Goal: Task Accomplishment & Management: Manage account settings

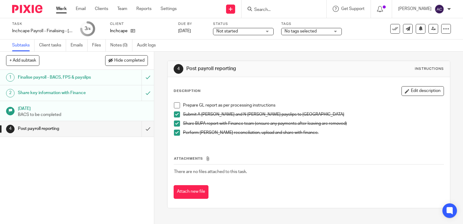
click at [175, 106] on span at bounding box center [177, 105] width 6 height 6
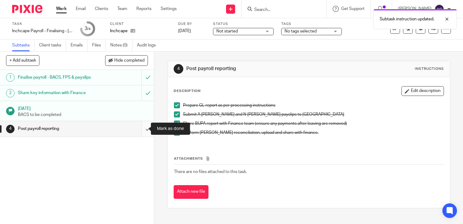
click at [137, 127] on input "submit" at bounding box center [77, 128] width 154 height 15
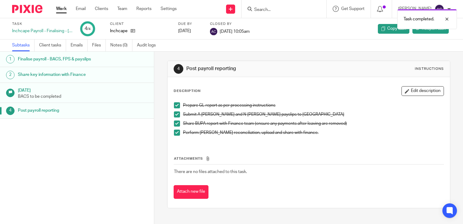
click at [62, 9] on link "Work" at bounding box center [61, 9] width 11 height 6
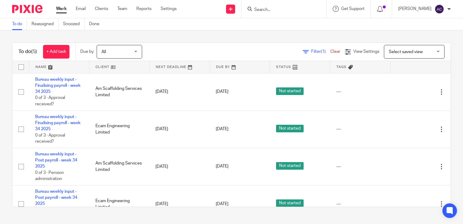
click at [19, 69] on input "checkbox" at bounding box center [21, 67] width 12 height 12
checkbox input "true"
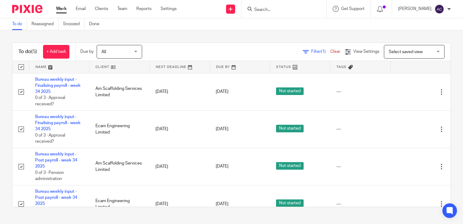
checkbox input "true"
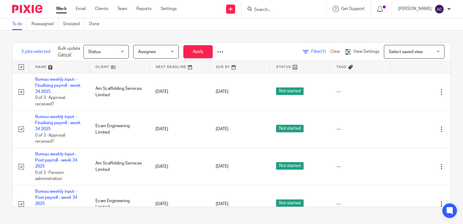
click at [152, 58] on span "Assignee" at bounding box center [154, 51] width 32 height 13
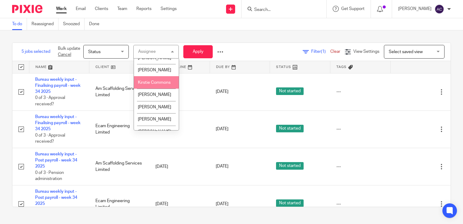
scroll to position [108, 0]
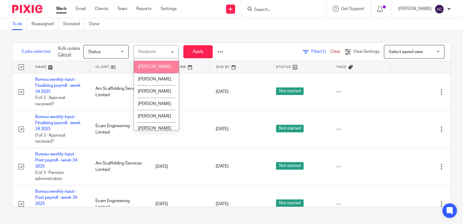
click at [151, 73] on li "[PERSON_NAME]" at bounding box center [156, 67] width 45 height 12
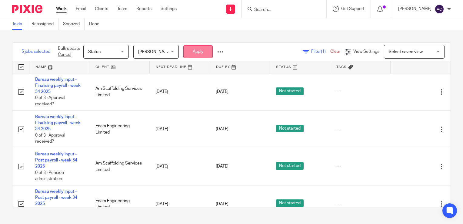
click at [196, 54] on button "Apply" at bounding box center [197, 51] width 29 height 13
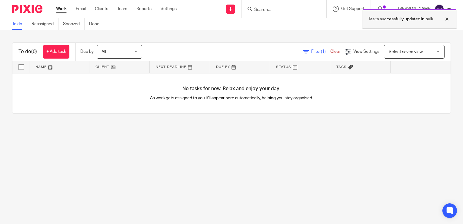
click at [450, 20] on div at bounding box center [442, 18] width 16 height 7
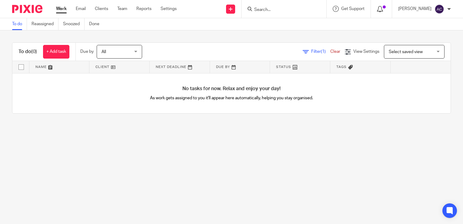
click at [386, 8] on span at bounding box center [384, 6] width 3 height 3
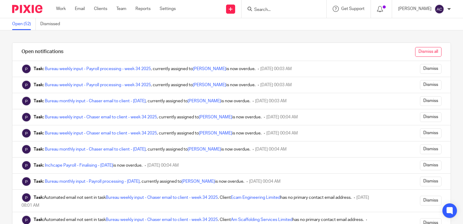
click at [415, 54] on input "Dismiss all" at bounding box center [428, 52] width 26 height 10
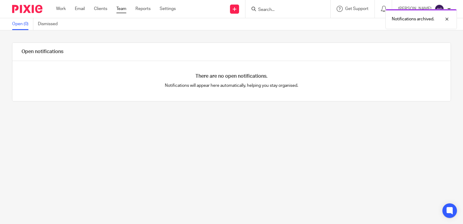
click at [119, 11] on link "Team" at bounding box center [121, 9] width 10 height 6
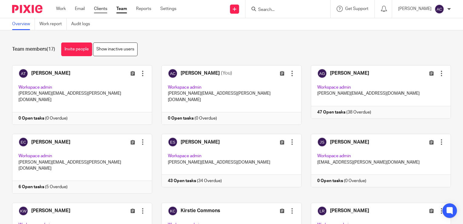
click at [102, 8] on link "Clients" at bounding box center [100, 9] width 13 height 6
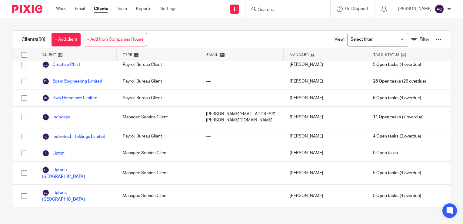
scroll to position [123, 0]
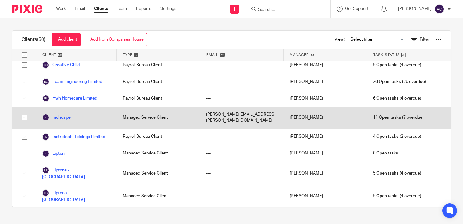
click at [60, 114] on link "Inchcape" at bounding box center [56, 117] width 28 height 7
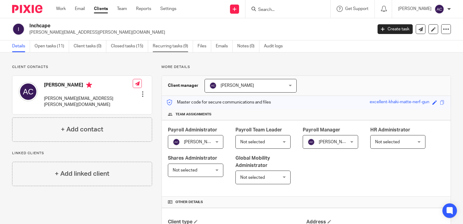
click at [156, 47] on link "Recurring tasks (9)" at bounding box center [173, 46] width 40 height 12
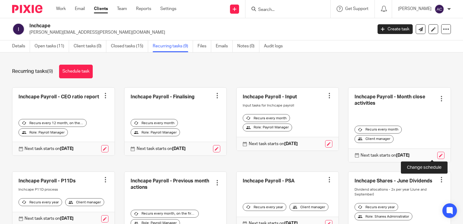
click at [437, 155] on link at bounding box center [440, 155] width 7 height 7
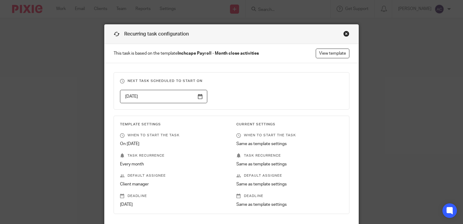
click at [159, 98] on input "2025-08-22" at bounding box center [164, 97] width 88 height 14
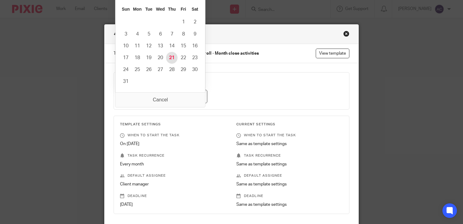
type input "2025-08-21"
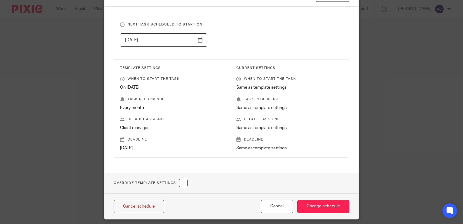
scroll to position [57, 0]
click at [317, 205] on input "Change schedule" at bounding box center [323, 205] width 52 height 13
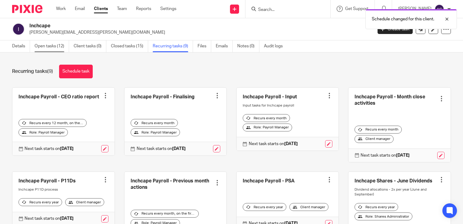
click at [52, 44] on link "Open tasks (12)" at bounding box center [52, 46] width 35 height 12
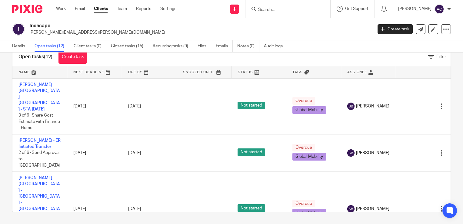
click at [64, 5] on div "Work Email Clients Team Reports Settings Work Email Clients Team Reports Settin…" at bounding box center [117, 9] width 135 height 18
click at [60, 9] on link "Work" at bounding box center [61, 9] width 10 height 6
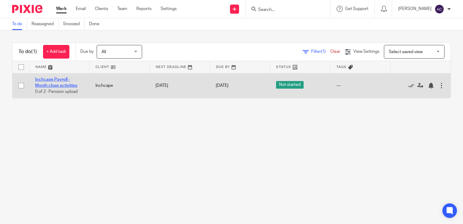
click at [56, 84] on link "Inchcape Payroll - Month close activities" at bounding box center [56, 82] width 42 height 10
click at [58, 78] on link "Inchcape Payroll - Month close activities" at bounding box center [56, 82] width 42 height 10
